Goal: Connect with others: Connect with others

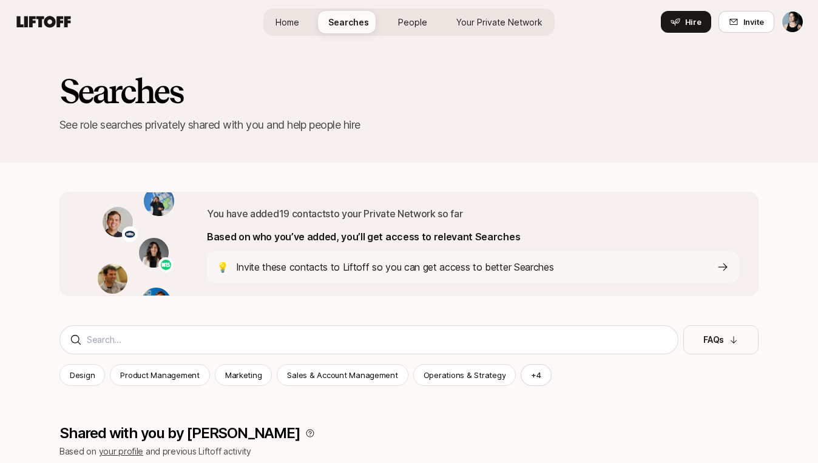
click at [735, 18] on icon at bounding box center [734, 22] width 10 height 10
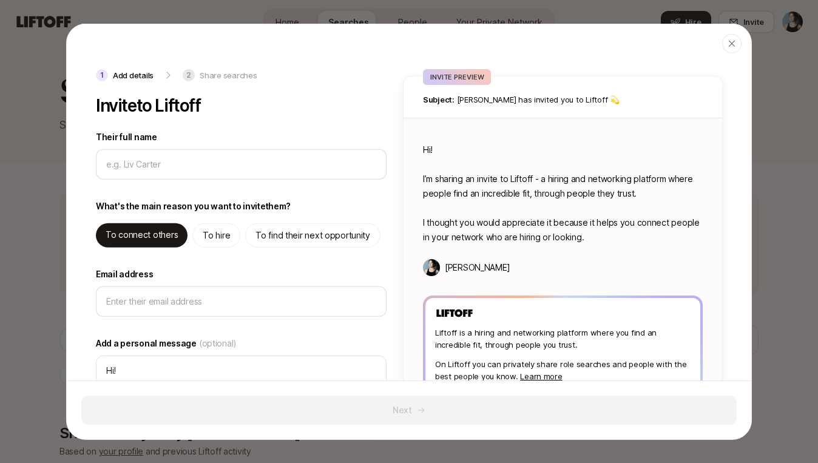
type textarea "x"
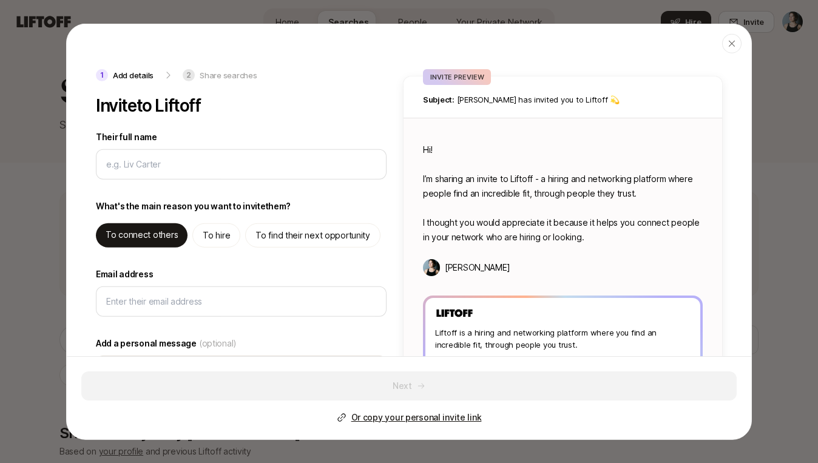
type input "J"
type textarea "x"
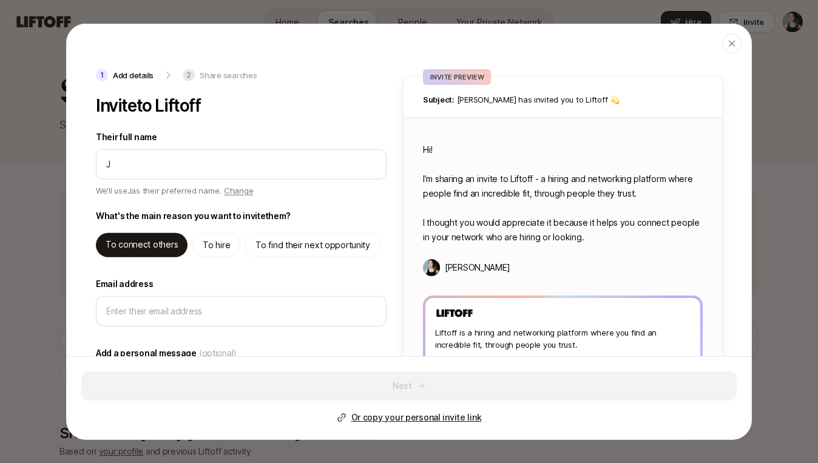
type input "Je"
type textarea "x"
type input "Jes"
type textarea "x"
type input "[PERSON_NAME]"
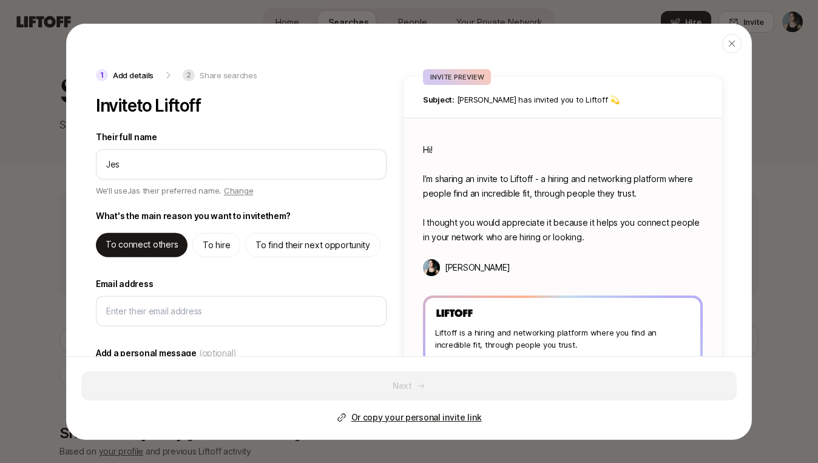
type textarea "x"
type input "[PERSON_NAME]"
type textarea "x"
type input "[PERSON_NAME]"
type textarea "x"
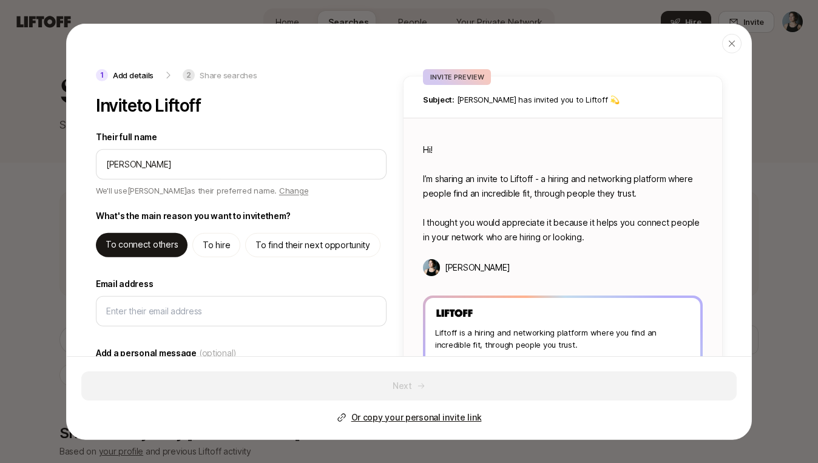
type input "[PERSON_NAME]"
type textarea "x"
type input "[PERSON_NAME]"
type textarea "x"
type input "[PERSON_NAME]"
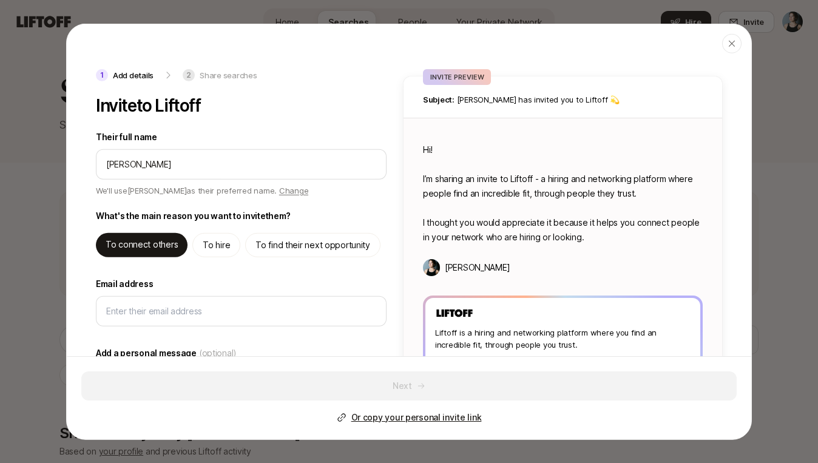
type textarea "x"
type input "[PERSON_NAME]"
type textarea "x"
type input "[PERSON_NAME]"
type textarea "x"
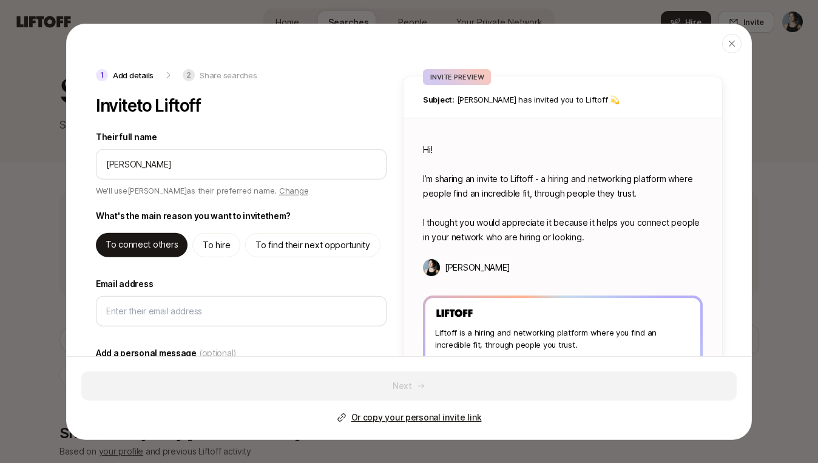
type input "[PERSON_NAME]"
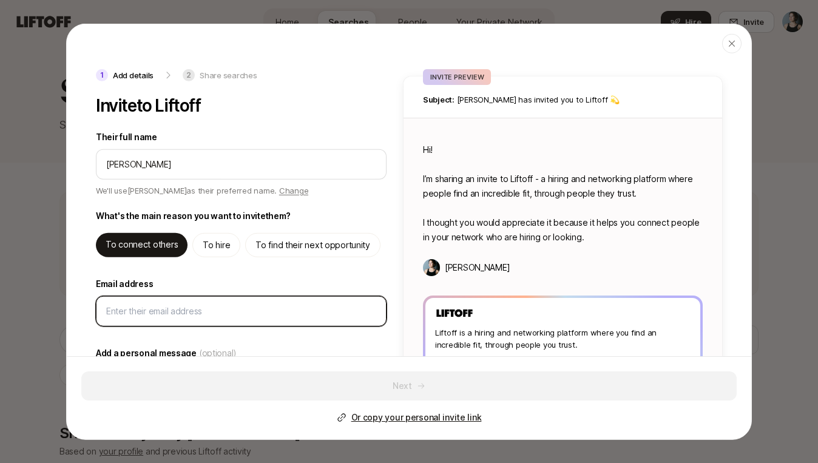
type textarea "Hi [PERSON_NAME]! I’m sharing an invite to Liftoff - a hiring and networking pl…"
type textarea "x"
drag, startPoint x: 683, startPoint y: 414, endPoint x: 309, endPoint y: 303, distance: 390.4
click at [309, 303] on input "Email address" at bounding box center [241, 310] width 270 height 15
paste input "[PERSON_NAME][EMAIL_ADDRESS][DOMAIN_NAME]"
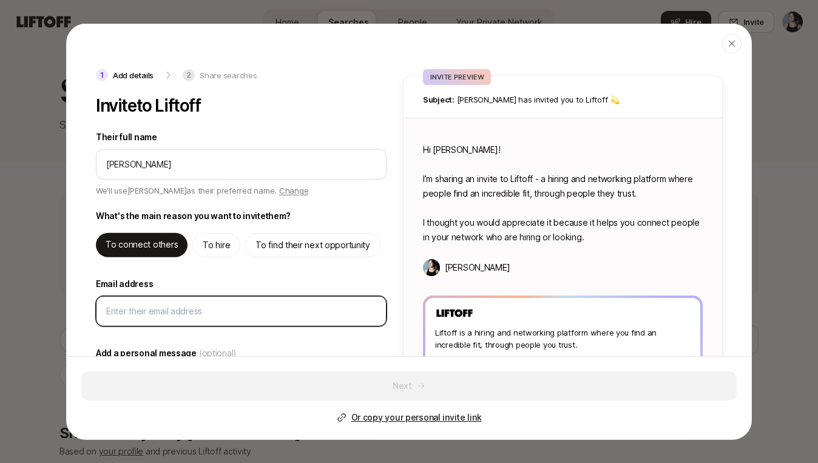
type input "[PERSON_NAME][EMAIL_ADDRESS][DOMAIN_NAME]"
type textarea "x"
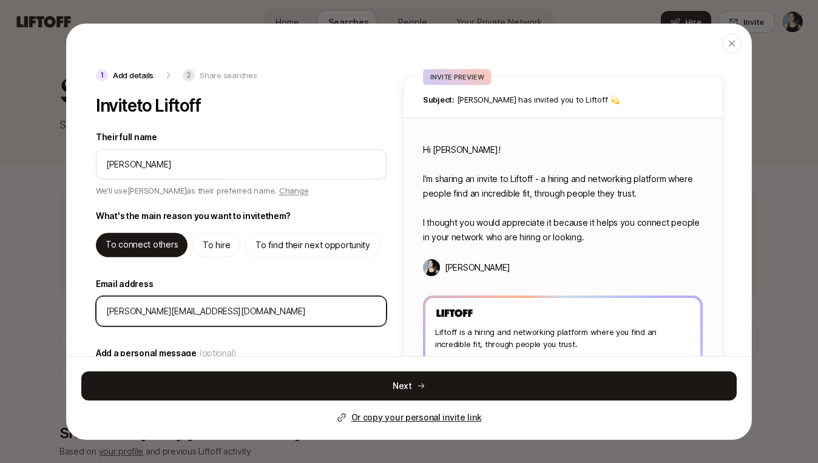
type input "[PERSON_NAME][EMAIL_ADDRESS][DOMAIN_NAME]"
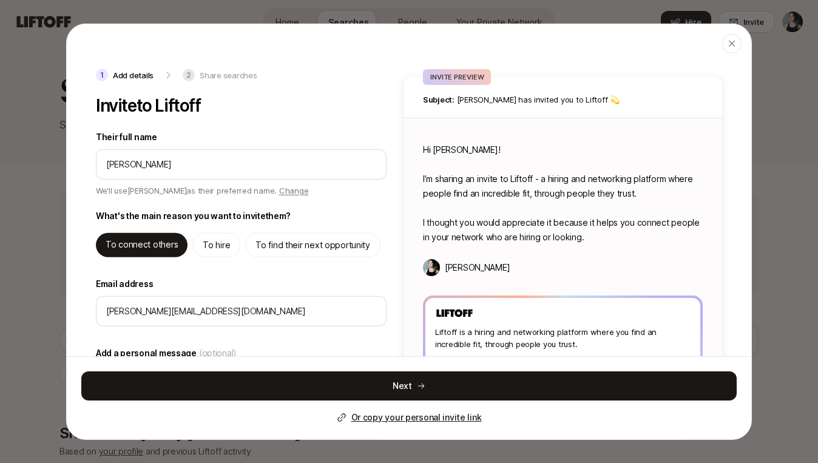
click at [188, 383] on button "Next" at bounding box center [408, 385] width 655 height 29
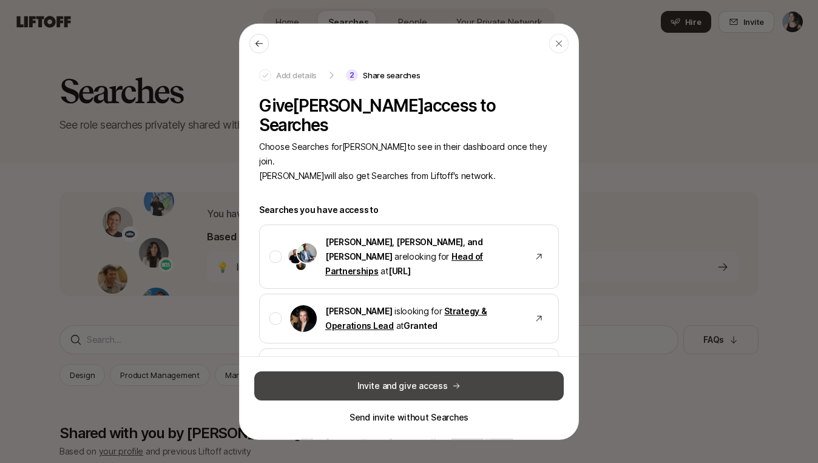
click at [337, 391] on button "Invite and give access" at bounding box center [408, 385] width 309 height 29
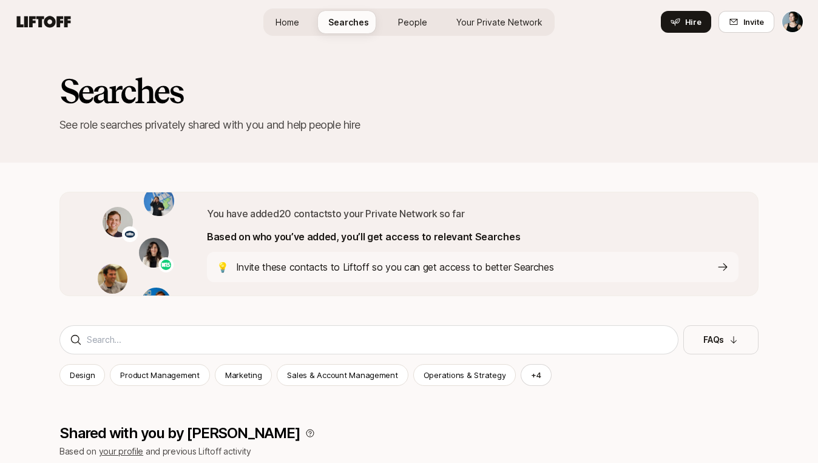
drag, startPoint x: 683, startPoint y: 414, endPoint x: 414, endPoint y: 25, distance: 473.5
click at [414, 25] on span "People" at bounding box center [412, 22] width 29 height 13
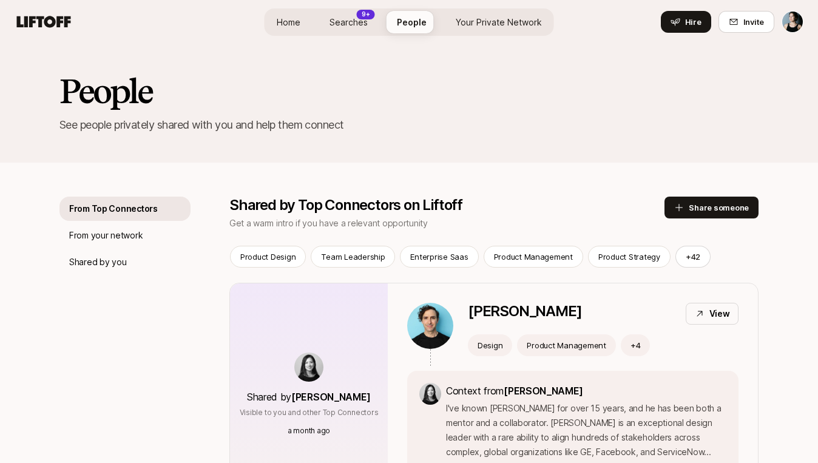
click at [488, 25] on span "Your Private Network" at bounding box center [499, 22] width 86 height 13
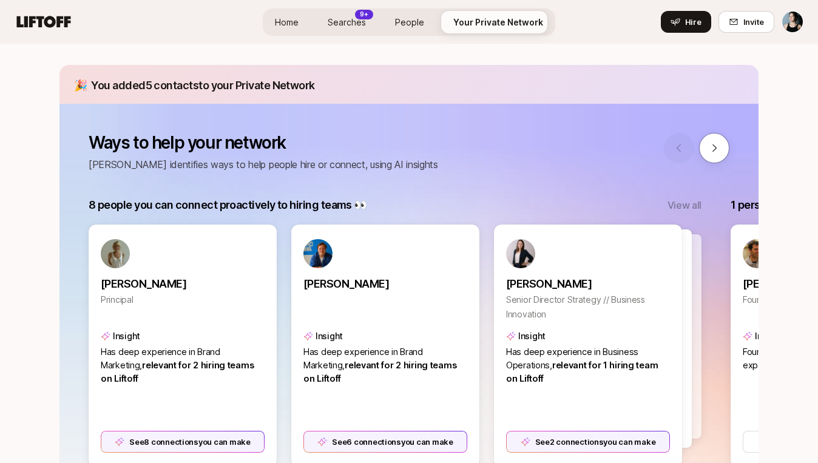
scroll to position [173, 0]
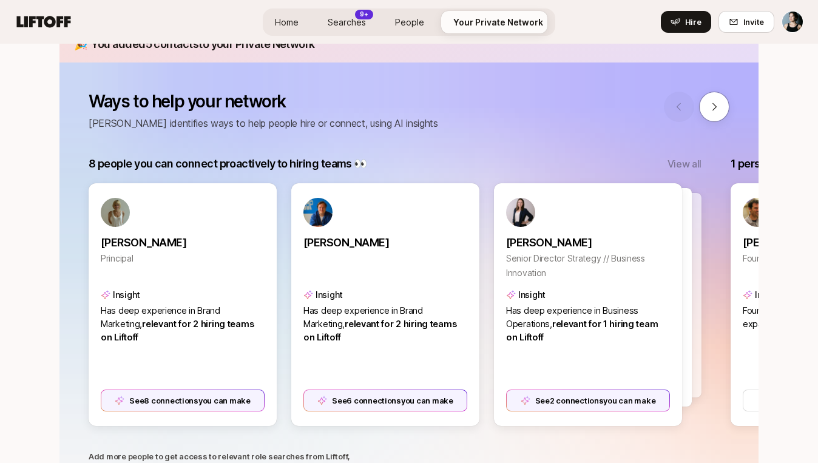
drag, startPoint x: 414, startPoint y: 25, endPoint x: 335, endPoint y: 397, distance: 380.7
click at [335, 397] on div "See 6 connections you can make" at bounding box center [385, 400] width 164 height 22
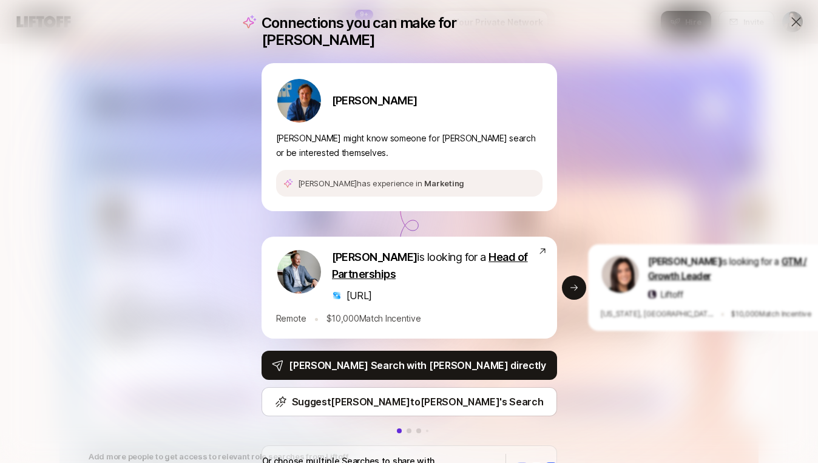
scroll to position [12, 0]
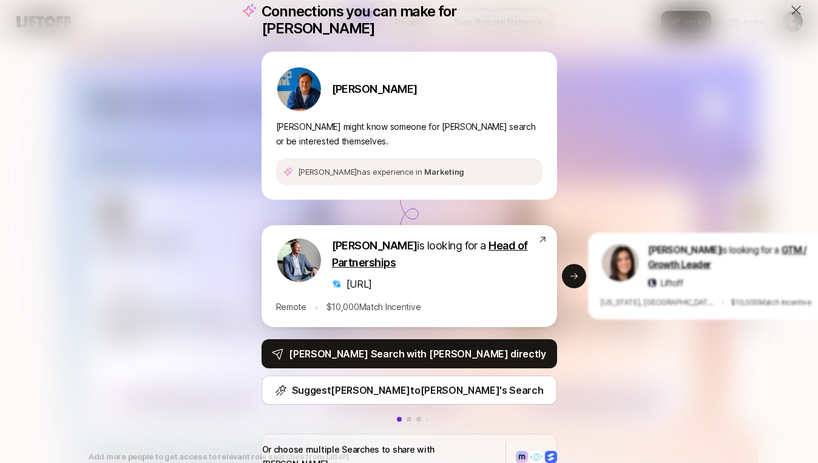
drag, startPoint x: 335, startPoint y: 397, endPoint x: 354, endPoint y: 260, distance: 139.0
click at [354, 276] on p "[URL]" at bounding box center [358, 284] width 25 height 16
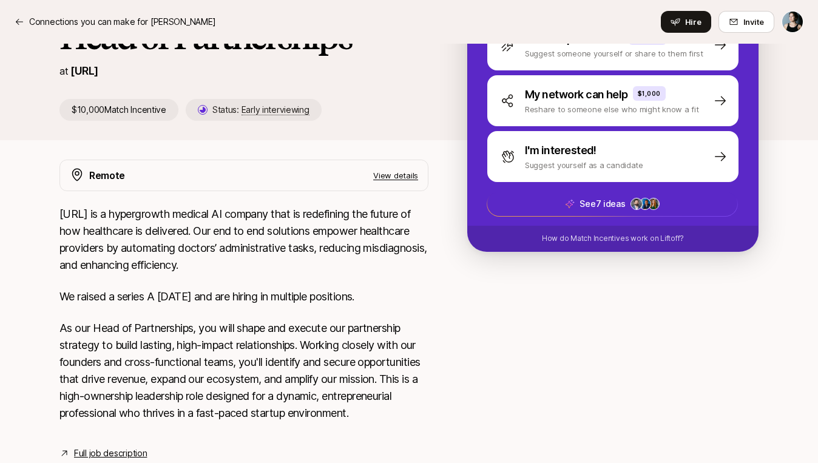
scroll to position [205, 0]
